Goal: Information Seeking & Learning: Check status

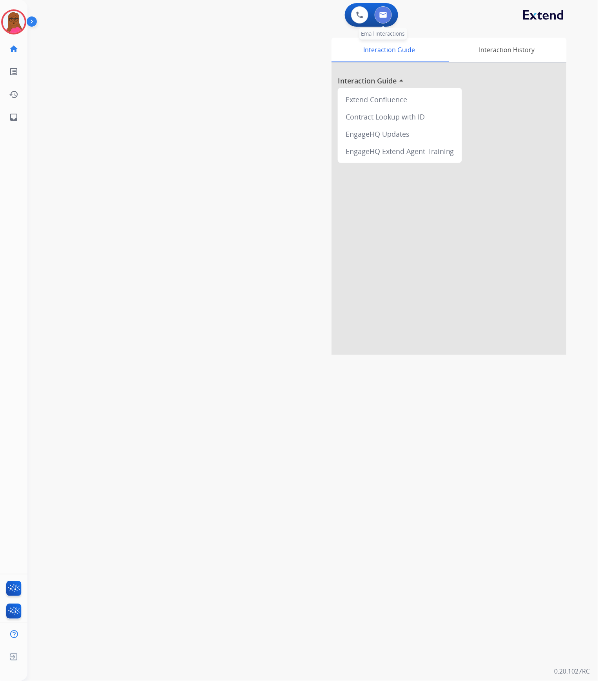
click at [382, 16] on img at bounding box center [383, 15] width 8 height 6
select select "**********"
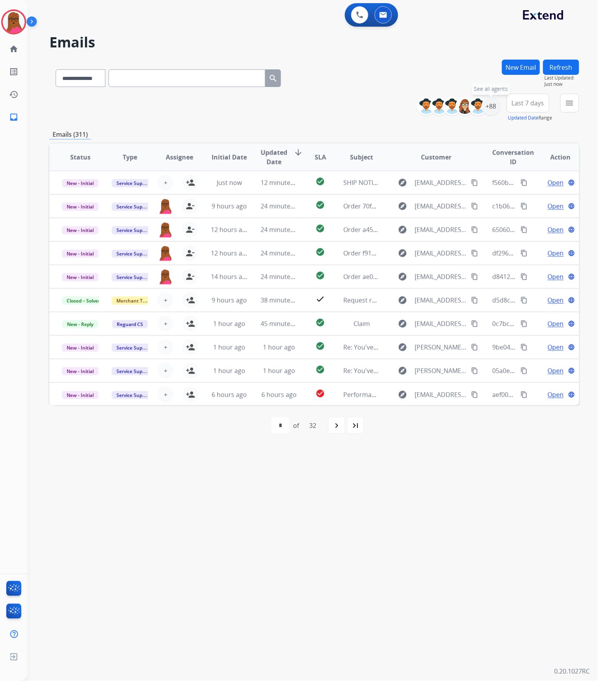
drag, startPoint x: 488, startPoint y: 107, endPoint x: 477, endPoint y: 129, distance: 24.5
click at [487, 107] on div "+88" at bounding box center [490, 106] width 19 height 19
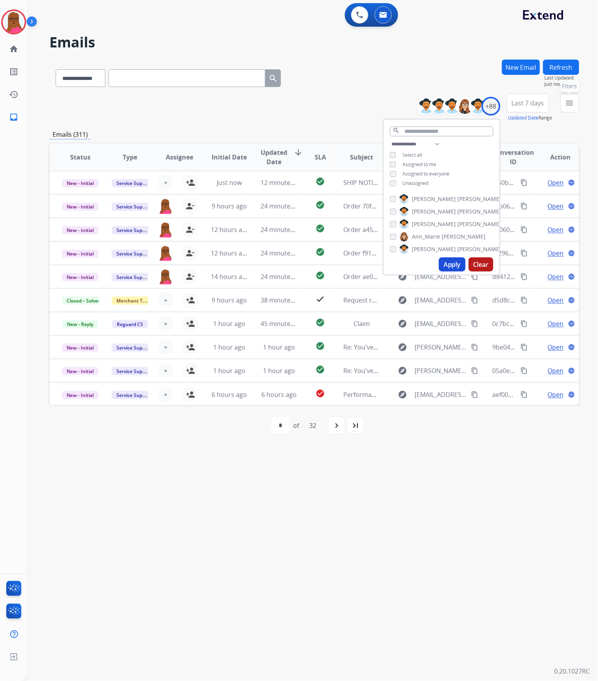
click at [568, 107] on mat-icon "menu" at bounding box center [569, 102] width 9 height 9
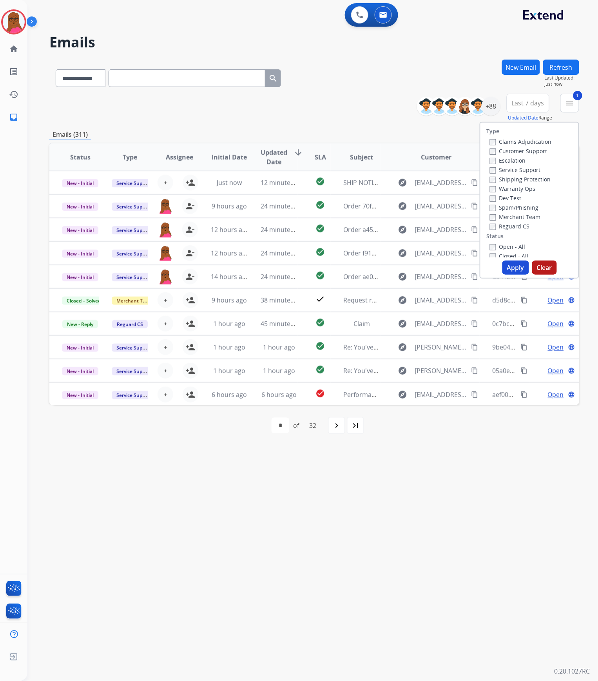
click at [490, 157] on label "Escalation" at bounding box center [508, 160] width 36 height 7
click at [507, 264] on button "Apply" at bounding box center [515, 268] width 27 height 14
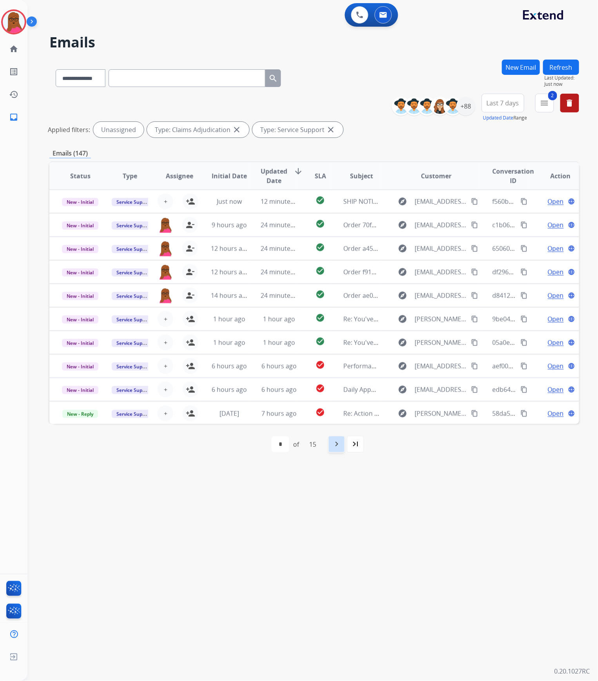
click at [341, 444] on mat-icon "navigate_next" at bounding box center [336, 444] width 9 height 9
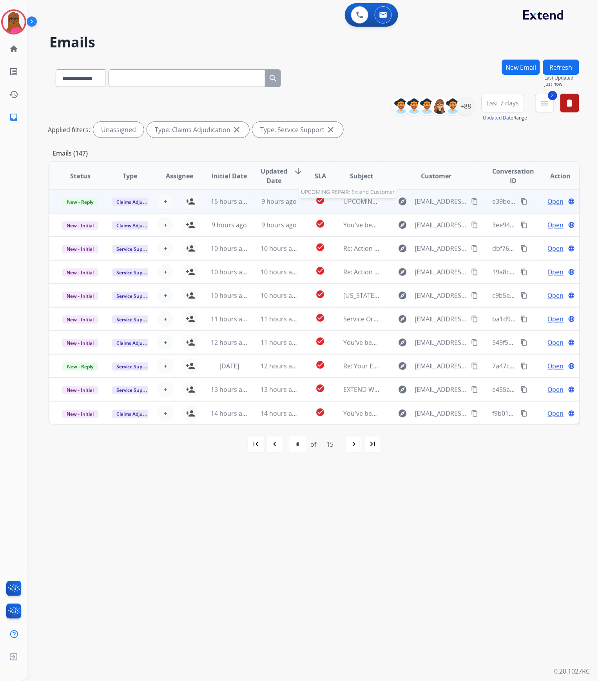
click at [358, 202] on span "UPCOMING REPAIR: Extend Customer" at bounding box center [398, 201] width 110 height 9
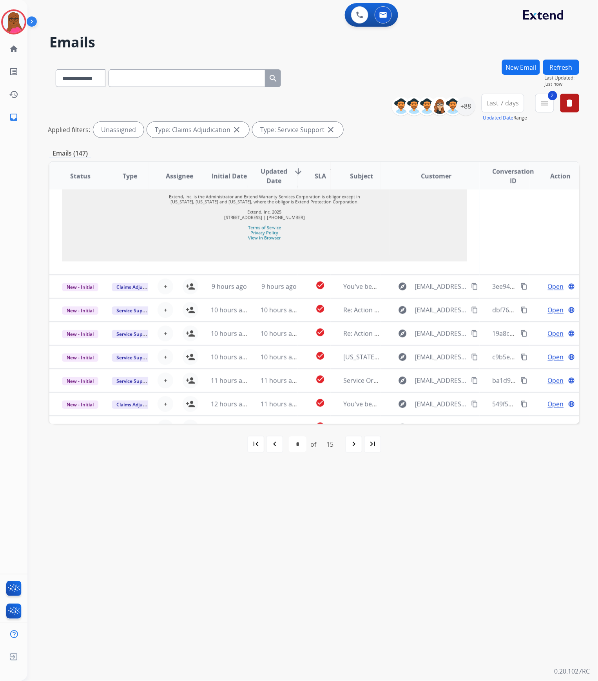
scroll to position [731, 0]
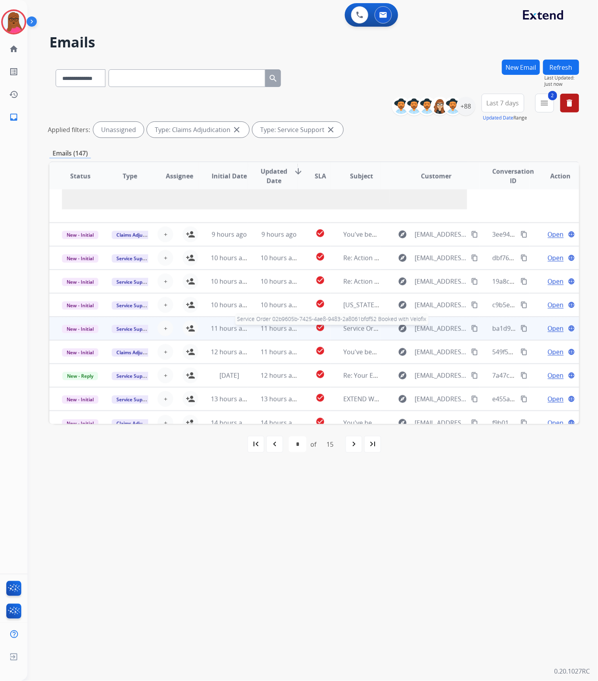
click at [371, 328] on span "Service Order 02b9605b-7425-4ae8-9483-2a8061bfdf52 Booked with Velofix" at bounding box center [453, 328] width 220 height 9
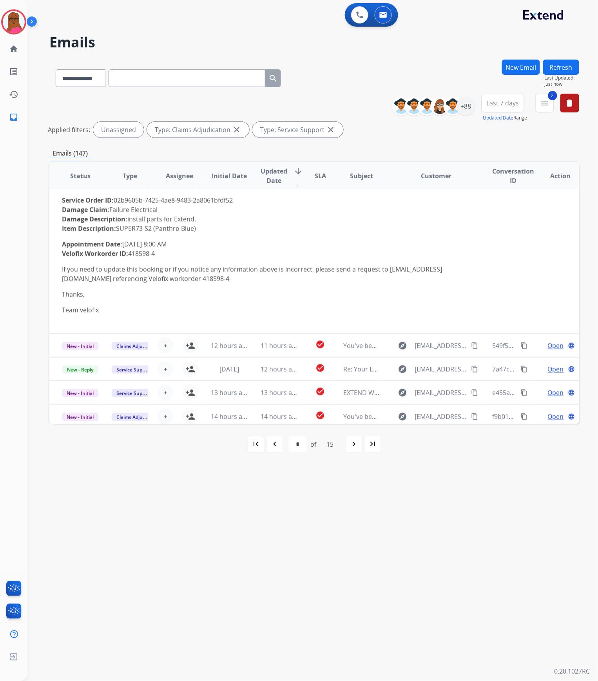
scroll to position [183, 0]
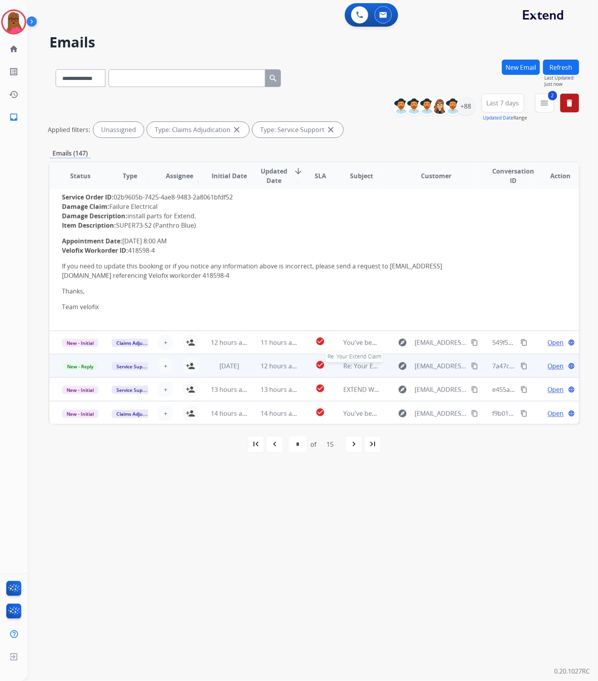
click at [351, 364] on span "Re: Your Extend Claim" at bounding box center [375, 366] width 65 height 9
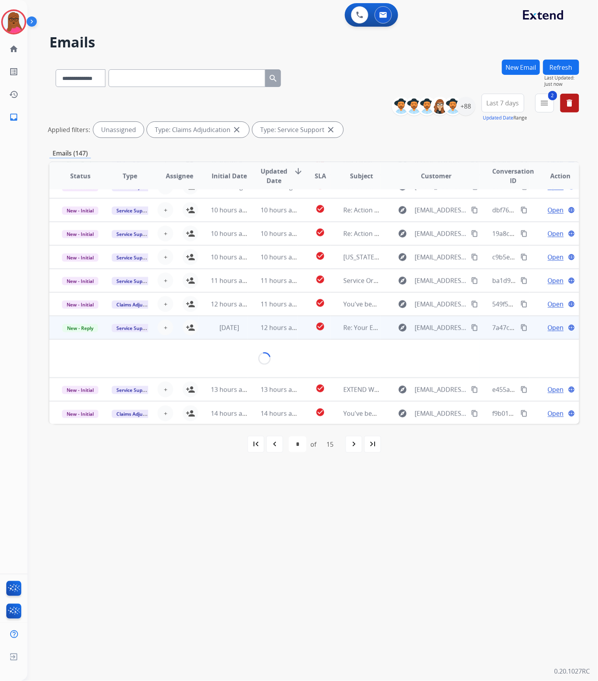
scroll to position [82, 0]
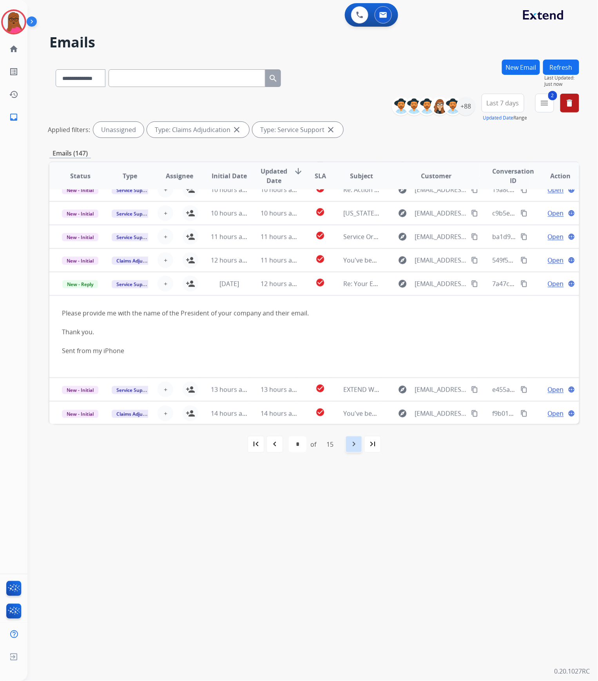
click at [347, 449] on div "navigate_next" at bounding box center [353, 444] width 17 height 17
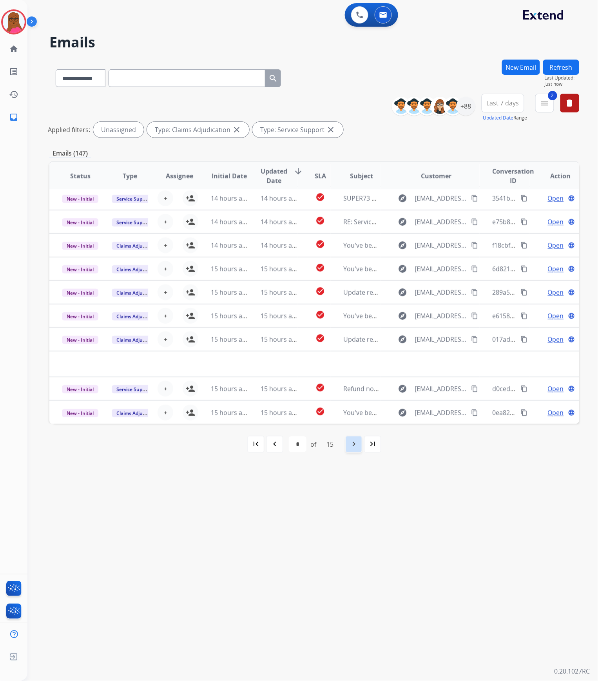
scroll to position [26, 0]
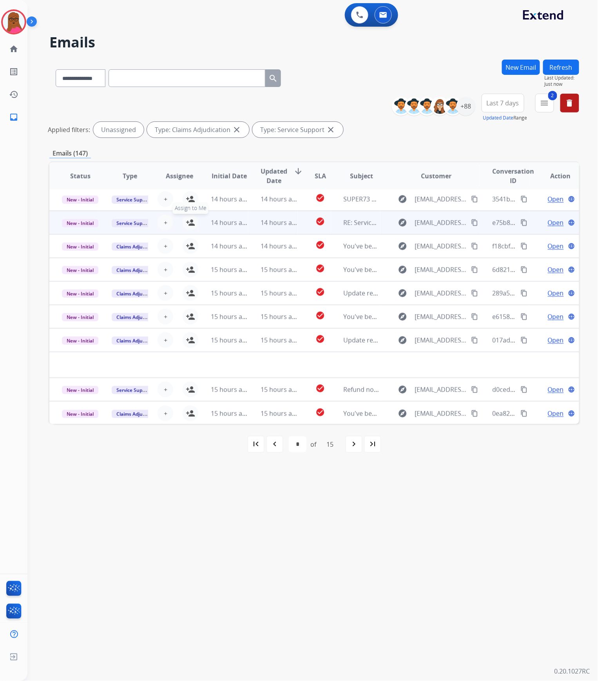
click at [189, 223] on mat-icon "person_add" at bounding box center [190, 222] width 9 height 9
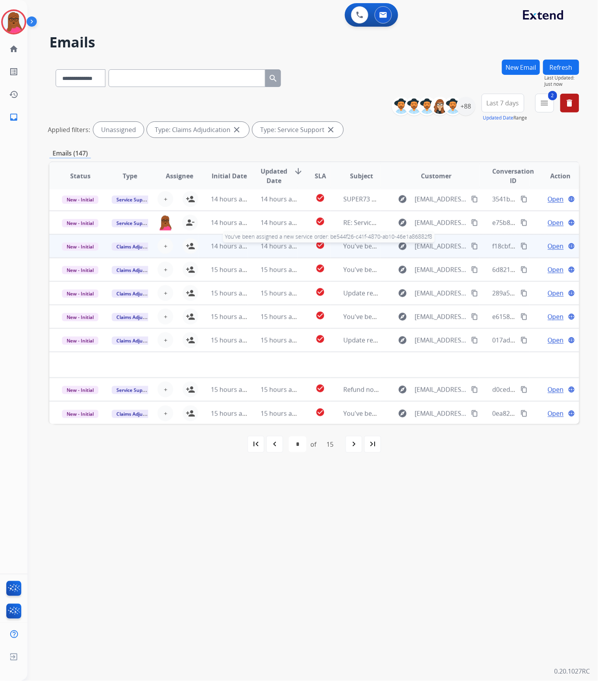
click at [351, 247] on span "You've been assigned a new service order: be544f26-c41f-4870-ab10-46e1a86882f8" at bounding box center [464, 246] width 243 height 9
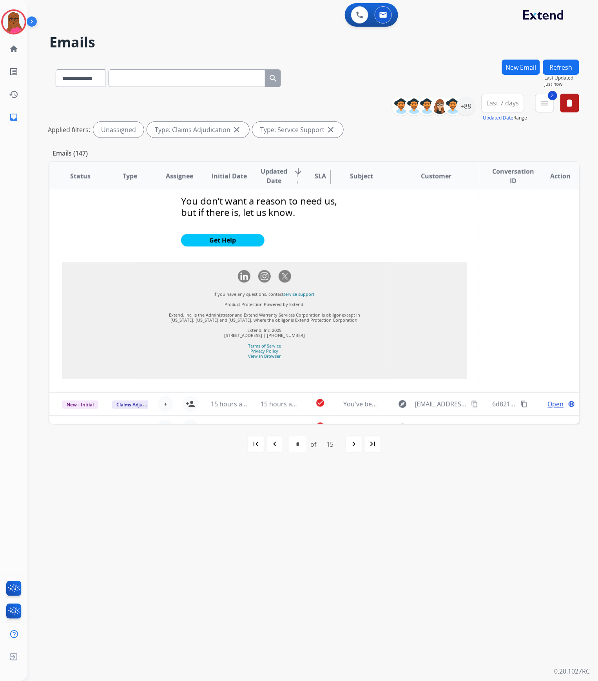
scroll to position [827, 0]
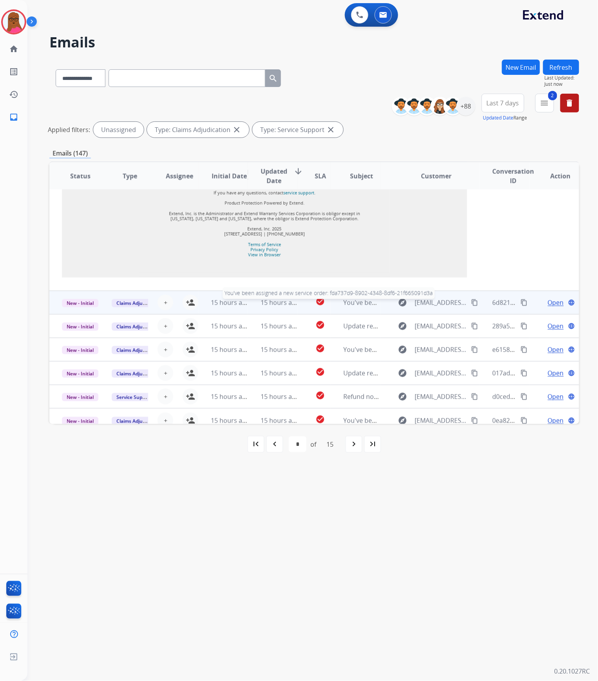
click at [346, 298] on span "You've been assigned a new service order: fda737d9-8902-4348-8df6-21f665091d3a" at bounding box center [465, 302] width 244 height 9
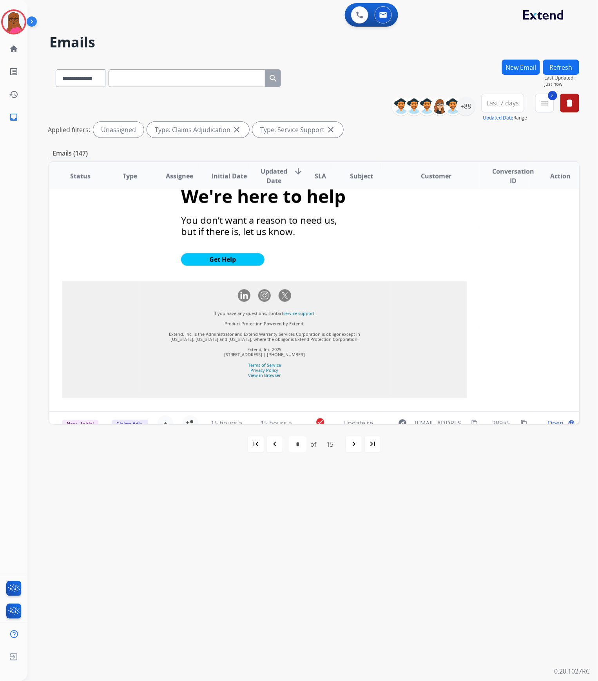
scroll to position [834, 0]
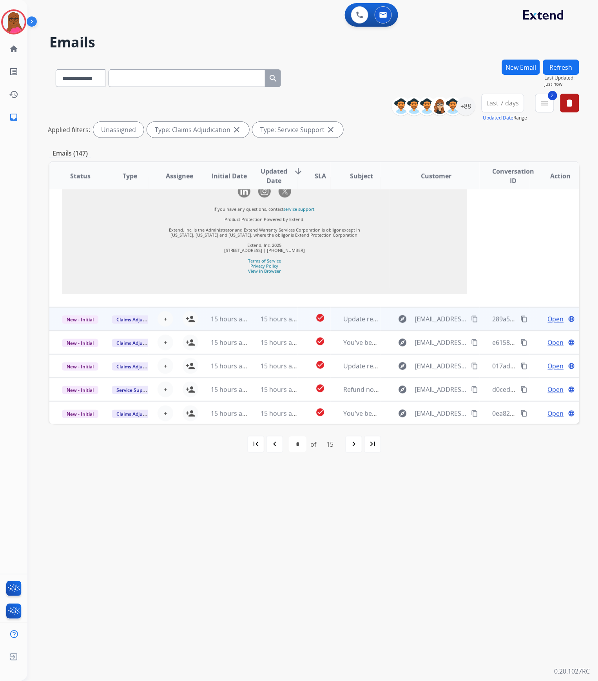
click at [337, 320] on td "Update regarding your fulfillment method for Service Order: 7934d8fe-0a31-44bd-…" at bounding box center [356, 319] width 50 height 24
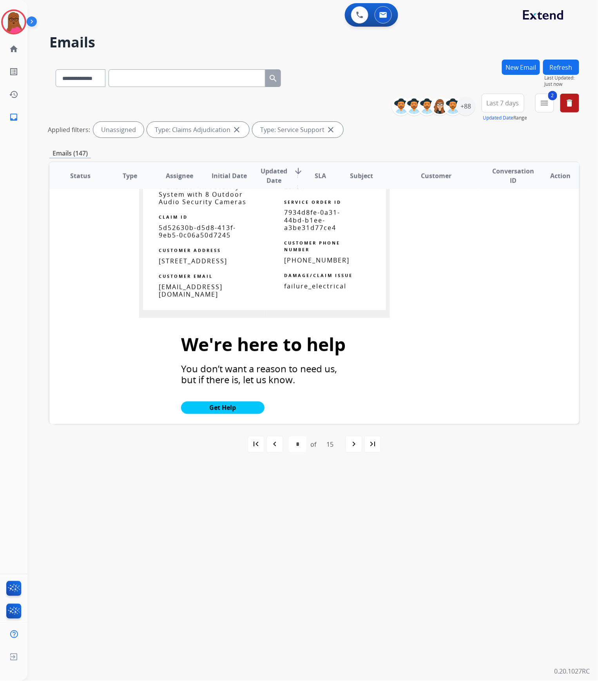
scroll to position [469, 0]
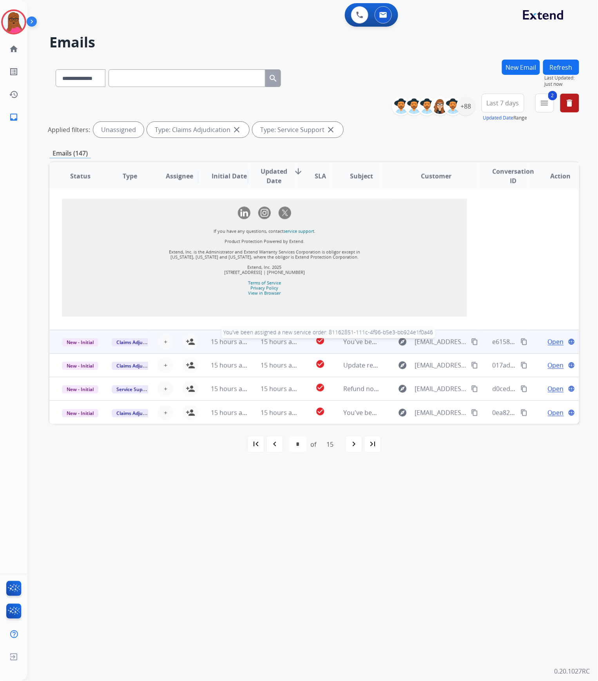
click at [358, 343] on span "You've been assigned a new service order: 81162851-111c-4f96-b5e3-bb924e1f0a46" at bounding box center [465, 341] width 245 height 9
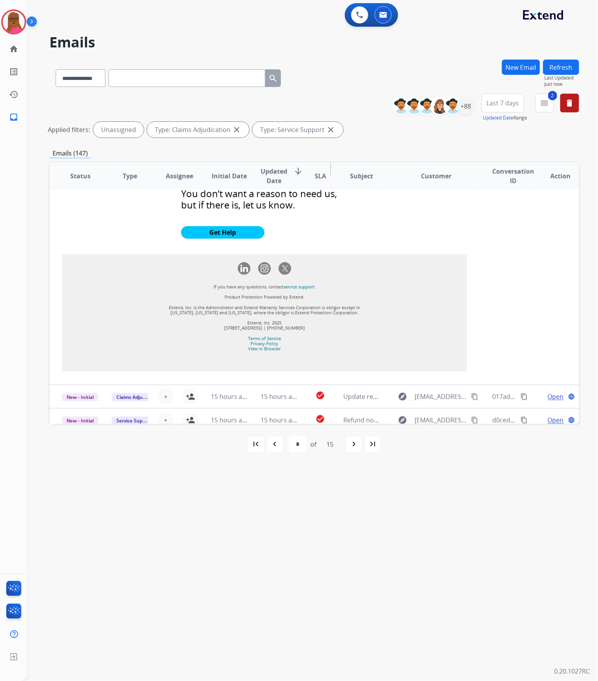
scroll to position [827, 0]
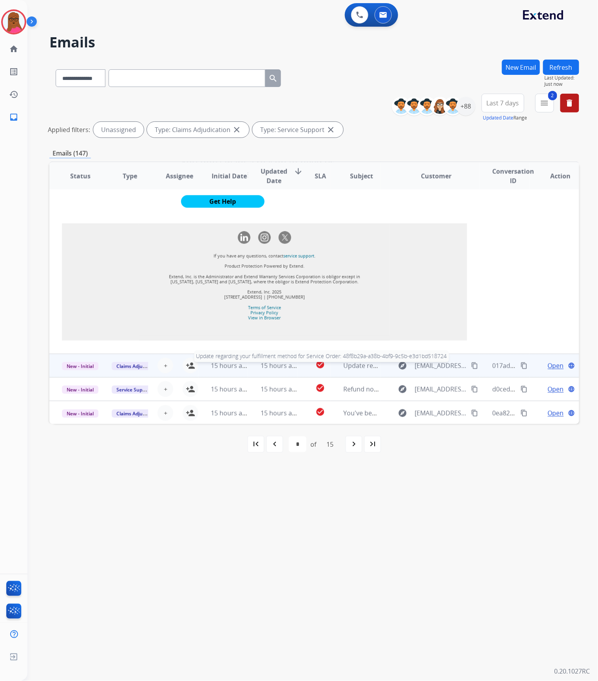
click at [359, 368] on span "Update regarding your fulfillment method for Service Order: 48f8b29a-a38b-4bf9-…" at bounding box center [492, 365] width 299 height 9
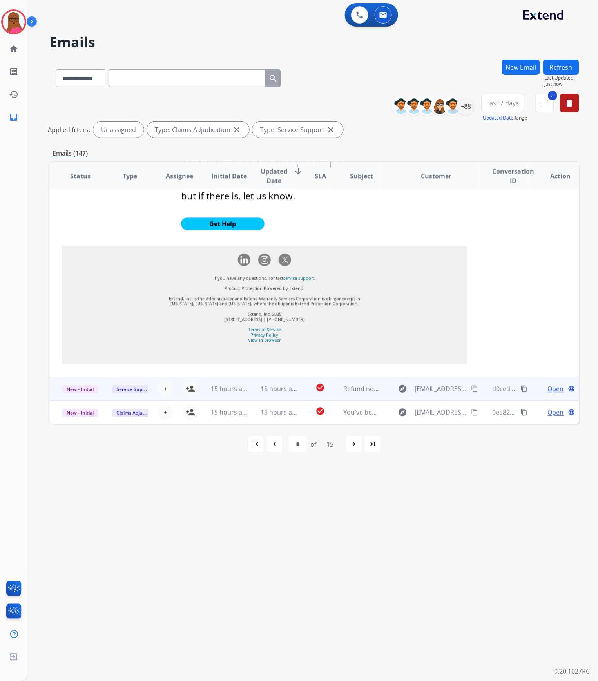
click at [348, 385] on span "Refund notification" at bounding box center [371, 388] width 56 height 9
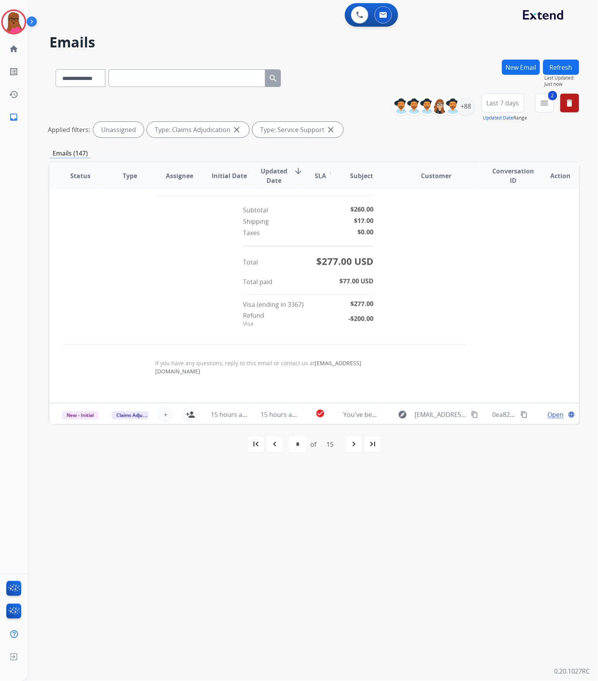
scroll to position [427, 0]
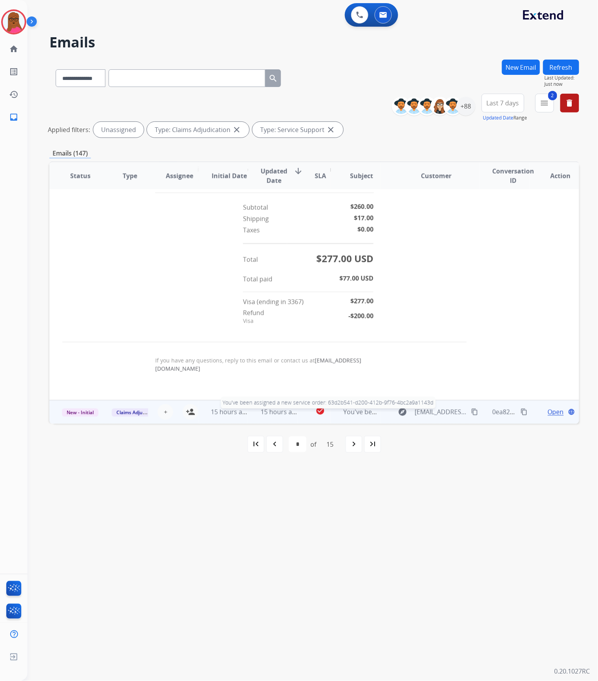
click at [359, 413] on span "You've been assigned a new service order: 63d2b541-d200-412b-9f76-4bc2a9a1143d" at bounding box center [467, 412] width 248 height 9
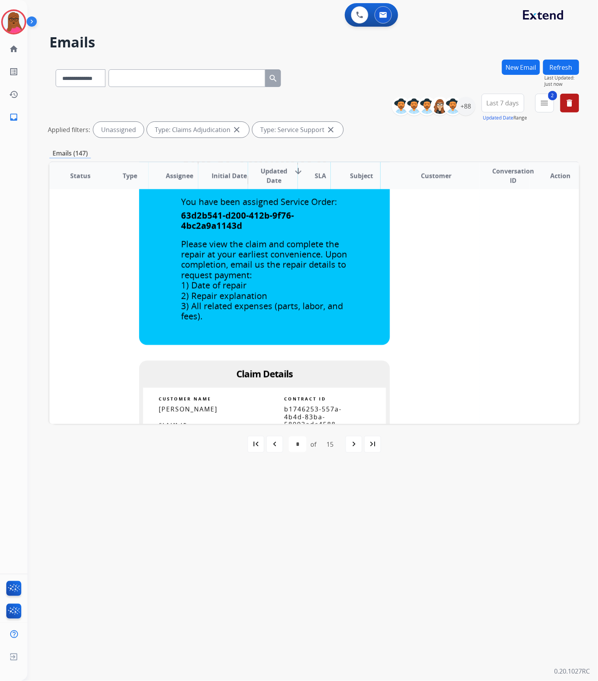
scroll to position [525, 0]
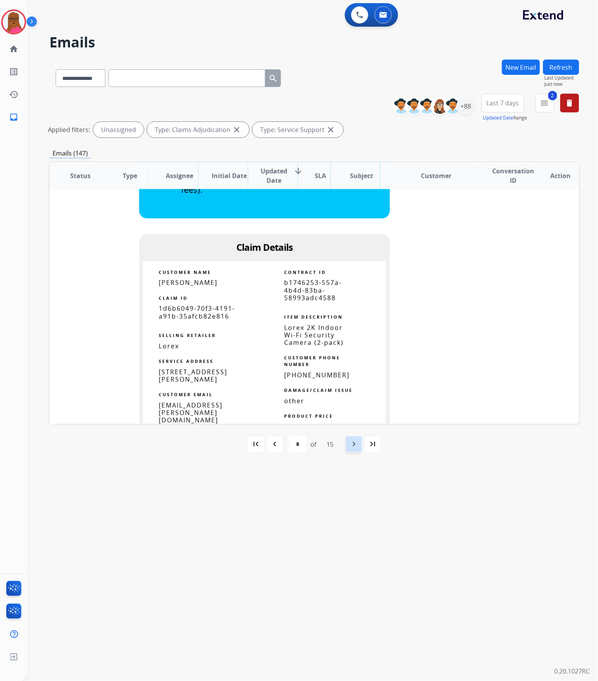
click at [348, 446] on div "navigate_next" at bounding box center [353, 444] width 17 height 17
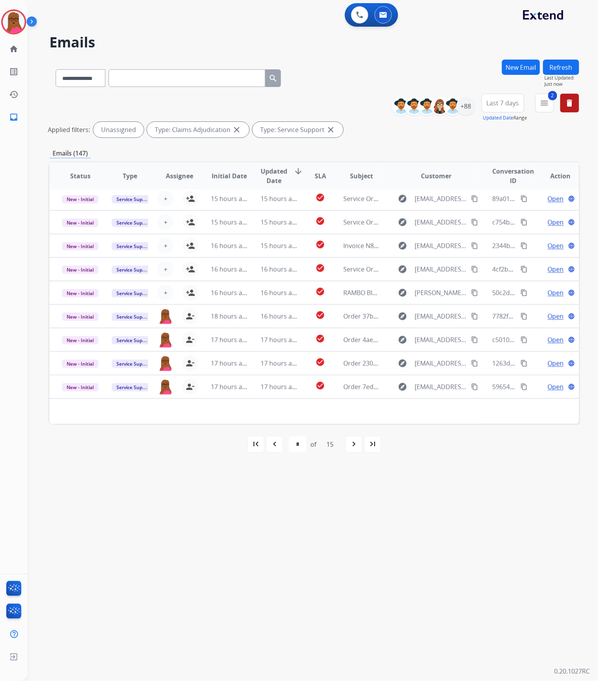
scroll to position [25, 0]
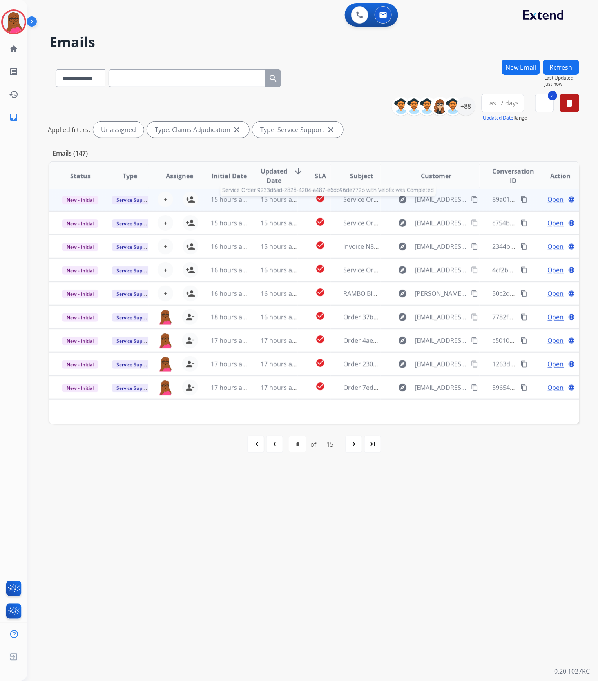
click at [344, 199] on span "Service Order 9233d6ad-2828-4204-a487-e6db96de772b with Velofix was Completed" at bounding box center [466, 199] width 247 height 9
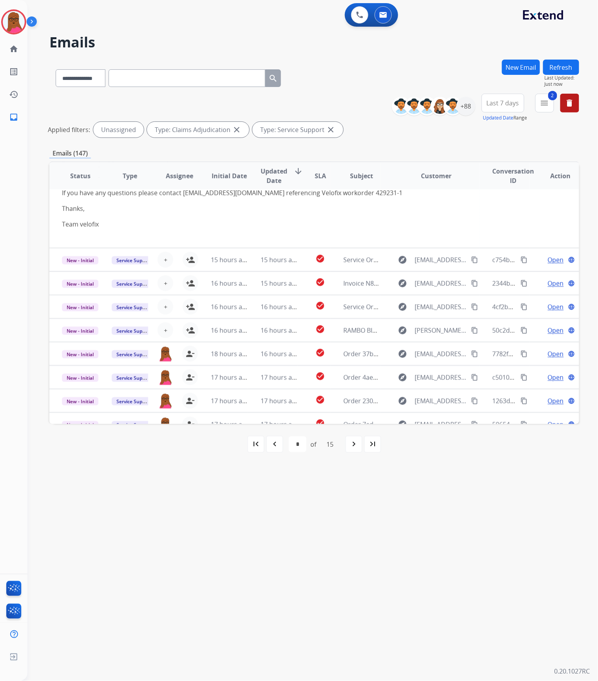
scroll to position [201, 0]
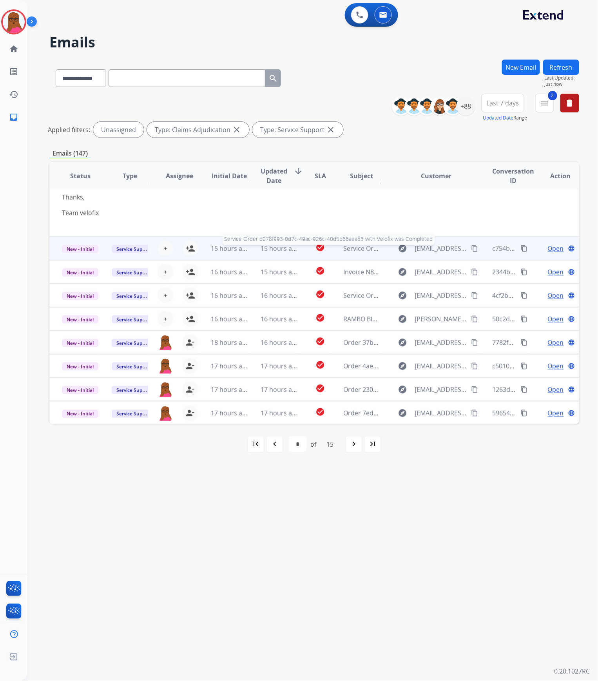
click at [351, 250] on span "Service Order d078f993-0d7c-49ac-926c-40d5d66aea83 with Velofix was Completed" at bounding box center [465, 248] width 244 height 9
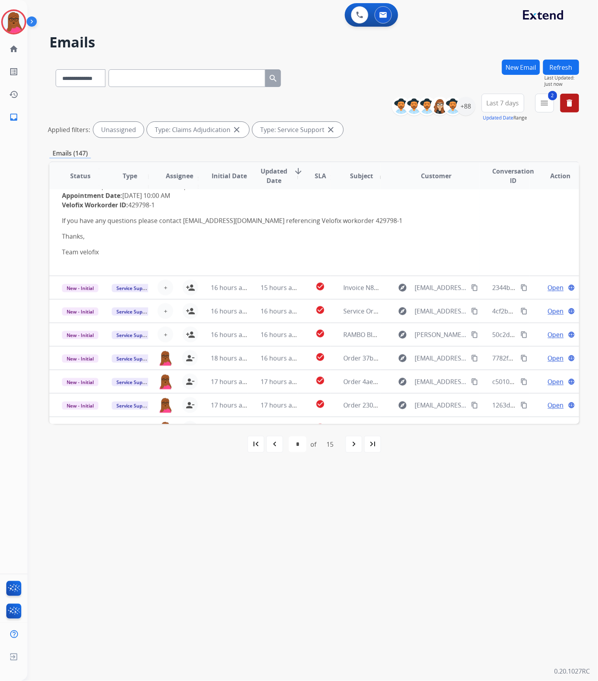
scroll to position [211, 0]
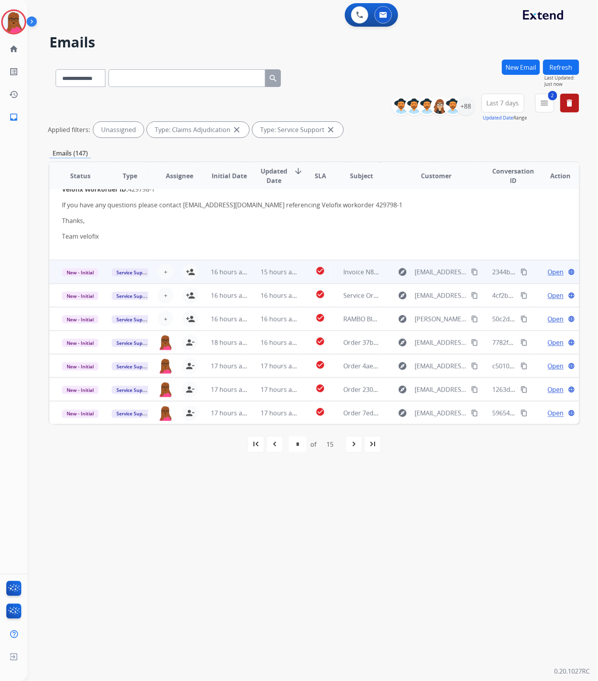
click at [351, 265] on td "Invoice N884A64B" at bounding box center [356, 272] width 50 height 24
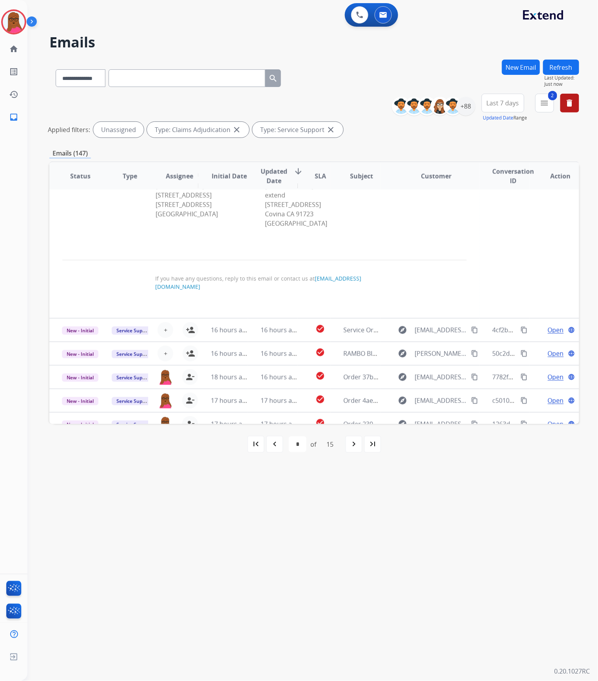
scroll to position [715, 0]
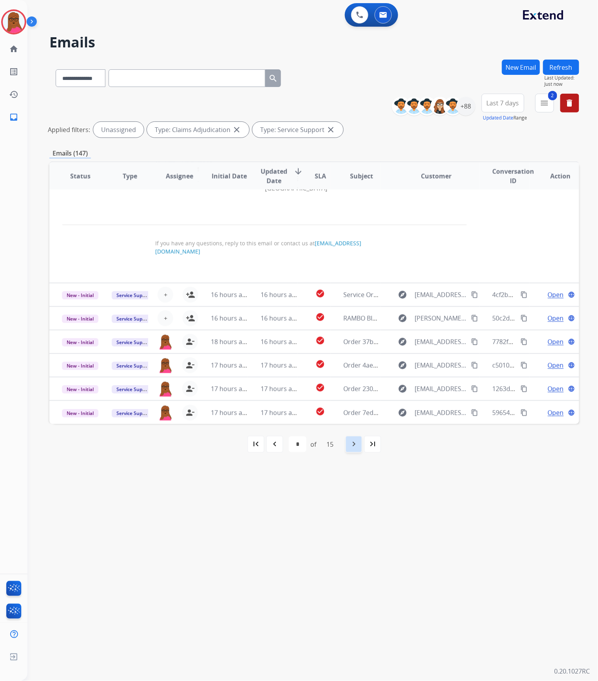
click at [348, 450] on div "navigate_next" at bounding box center [353, 444] width 17 height 17
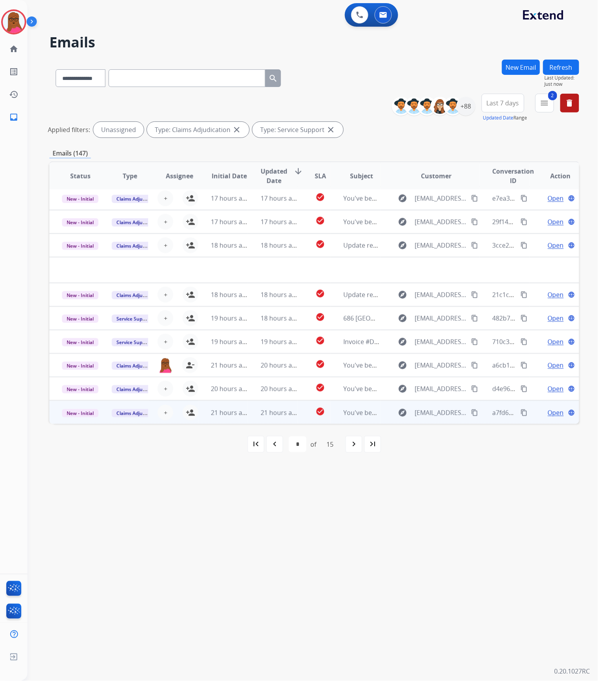
scroll to position [26, 0]
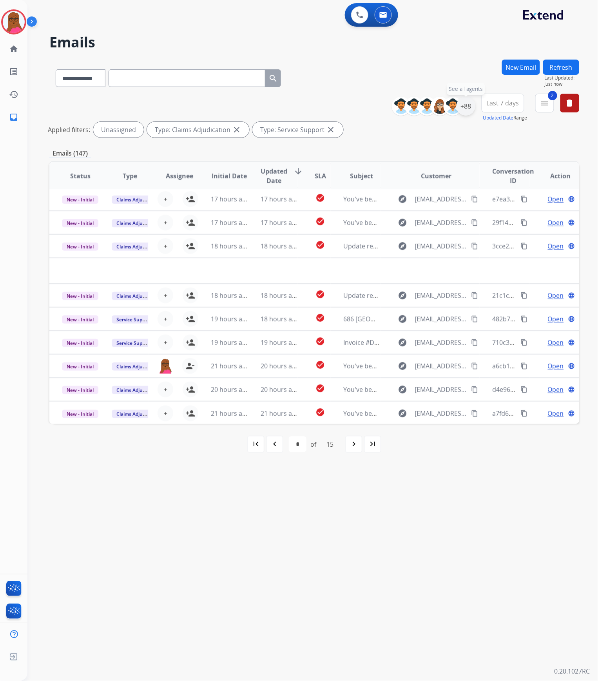
click at [472, 106] on div "+88" at bounding box center [465, 106] width 19 height 19
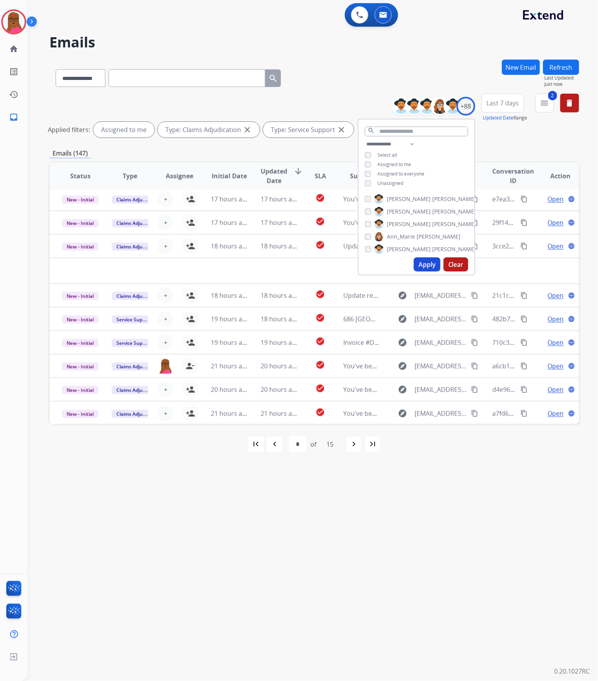
click at [422, 264] on button "Apply" at bounding box center [427, 264] width 27 height 14
click at [339, 438] on div "navigate_next" at bounding box center [336, 444] width 17 height 17
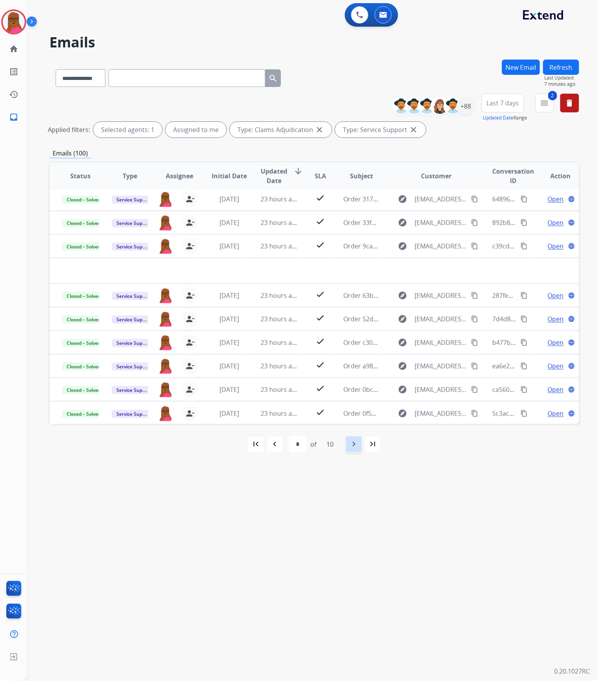
click at [350, 447] on mat-icon "navigate_next" at bounding box center [353, 444] width 9 height 9
select select "*"
click at [12, 24] on img at bounding box center [14, 22] width 22 height 22
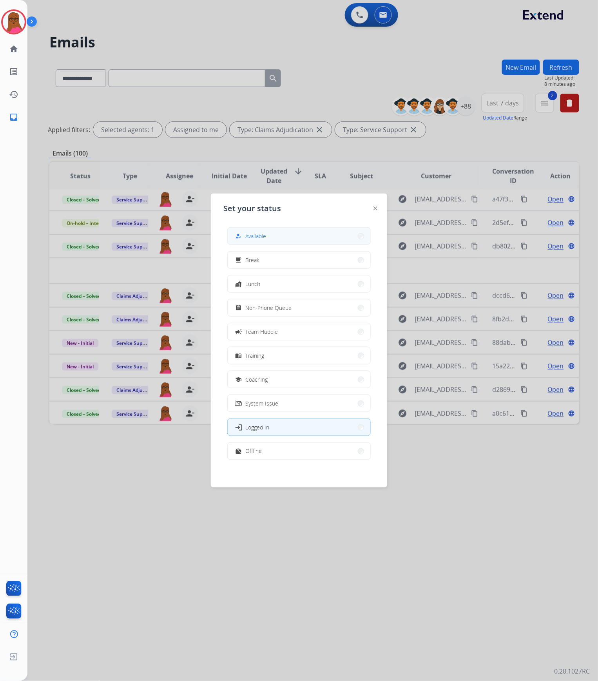
click at [288, 237] on button "how_to_reg Available" at bounding box center [299, 236] width 143 height 17
